Goal: Task Accomplishment & Management: Manage account settings

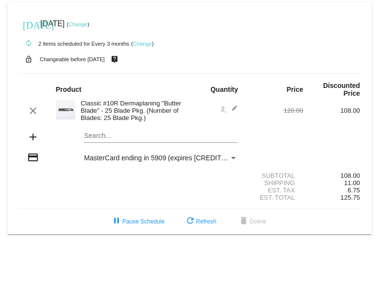
click at [87, 24] on link "Change" at bounding box center [78, 24] width 19 height 6
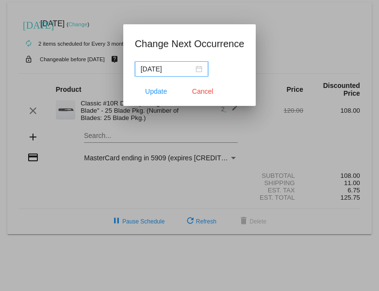
click at [164, 67] on input "[DATE]" at bounding box center [167, 69] width 53 height 11
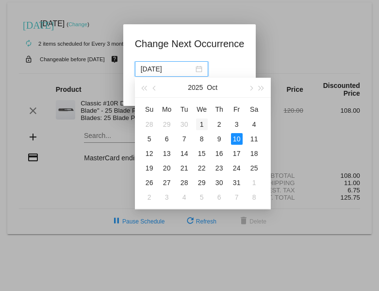
click at [201, 125] on div "1" at bounding box center [202, 125] width 12 height 12
type input "[DATE]"
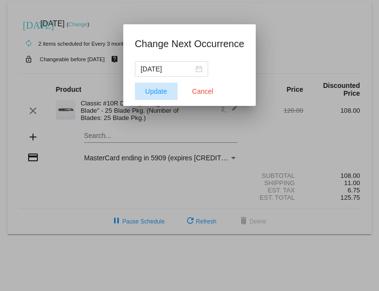
click at [155, 93] on span "Update" at bounding box center [156, 91] width 22 height 8
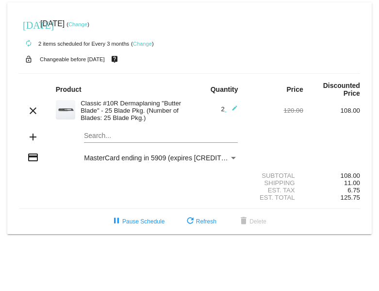
click at [203, 129] on div "Search..." at bounding box center [161, 133] width 154 height 19
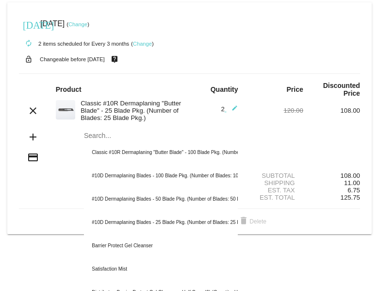
click at [264, 130] on div "add Search... Classic #10R Dermaplaning "Butter Blade" - 100 Blade Pkg. (Number…" at bounding box center [190, 138] width 342 height 28
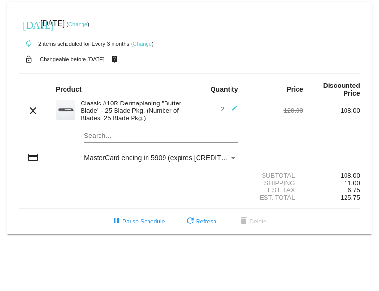
click at [201, 13] on mat-card "[DATE] [DATE] ( Change ) autorenew 2 items scheduled for Every 3 months ( Chang…" at bounding box center [189, 118] width 365 height 232
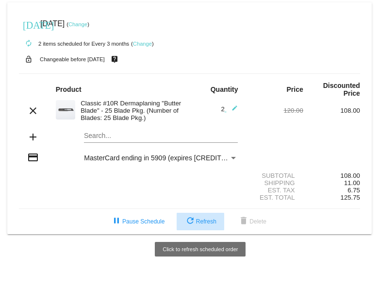
click at [200, 226] on button "refresh Refresh" at bounding box center [201, 221] width 48 height 17
click at [201, 220] on span "refresh Refresh" at bounding box center [201, 221] width 32 height 7
